Goal: Communication & Community: Ask a question

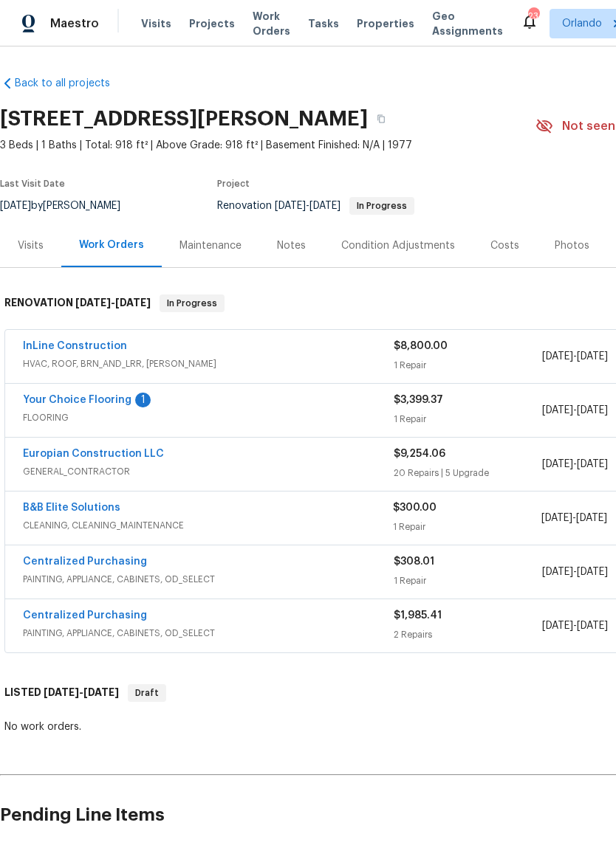
click at [49, 524] on span "CLEANING, CLEANING_MAINTENANCE" at bounding box center [208, 525] width 370 height 15
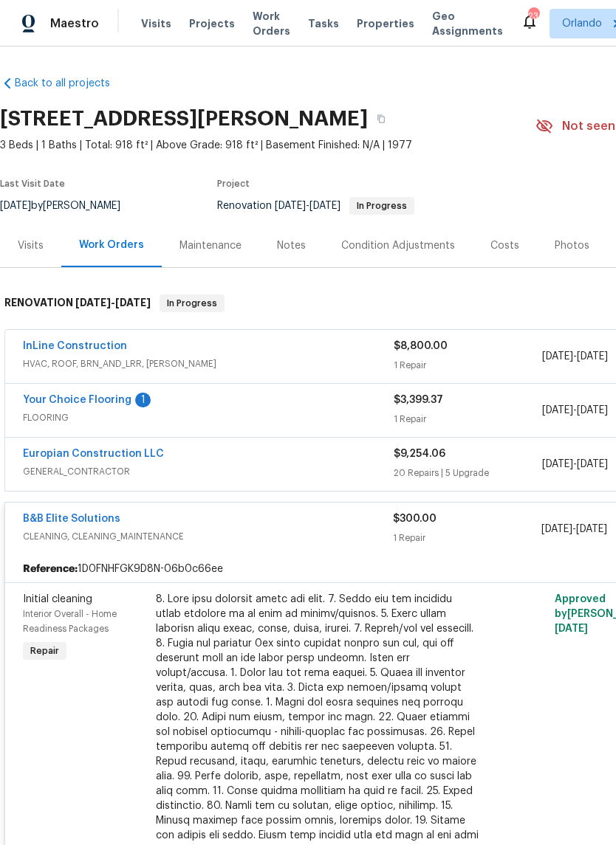
click at [47, 518] on link "B&B Elite Solutions" at bounding box center [71, 519] width 97 height 10
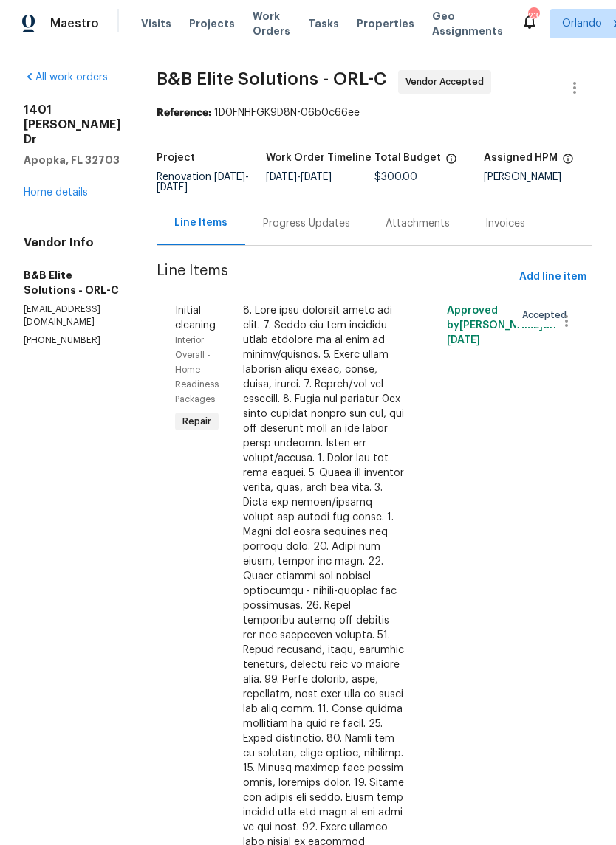
click at [343, 203] on div "Progress Updates" at bounding box center [306, 224] width 123 height 44
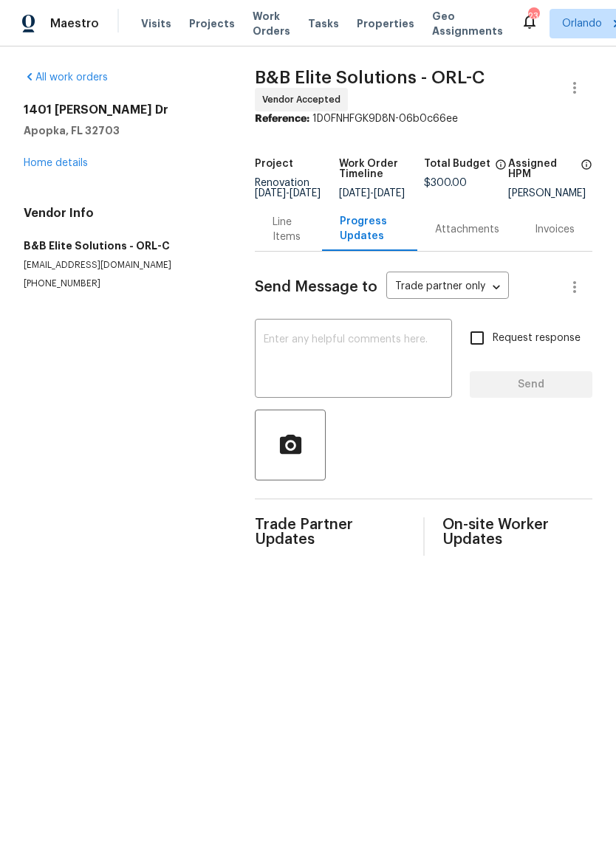
click at [296, 354] on textarea at bounding box center [353, 360] width 179 height 52
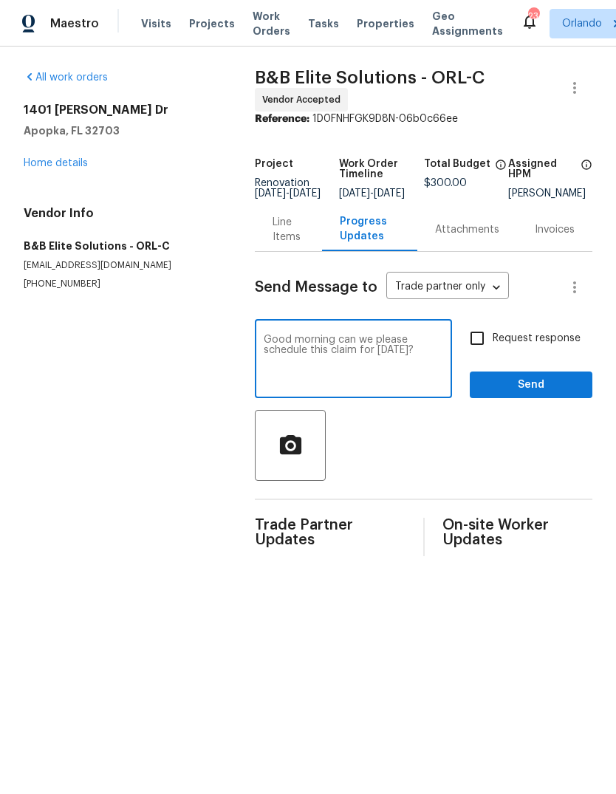
click at [364, 349] on textarea "Good morning can we please schedule this claim for [DATE]?" at bounding box center [353, 360] width 179 height 52
type textarea "Good morning can you please schedule this claim for [DATE]?"
click at [564, 384] on button "Send" at bounding box center [531, 384] width 123 height 27
